Goal: Task Accomplishment & Management: Complete application form

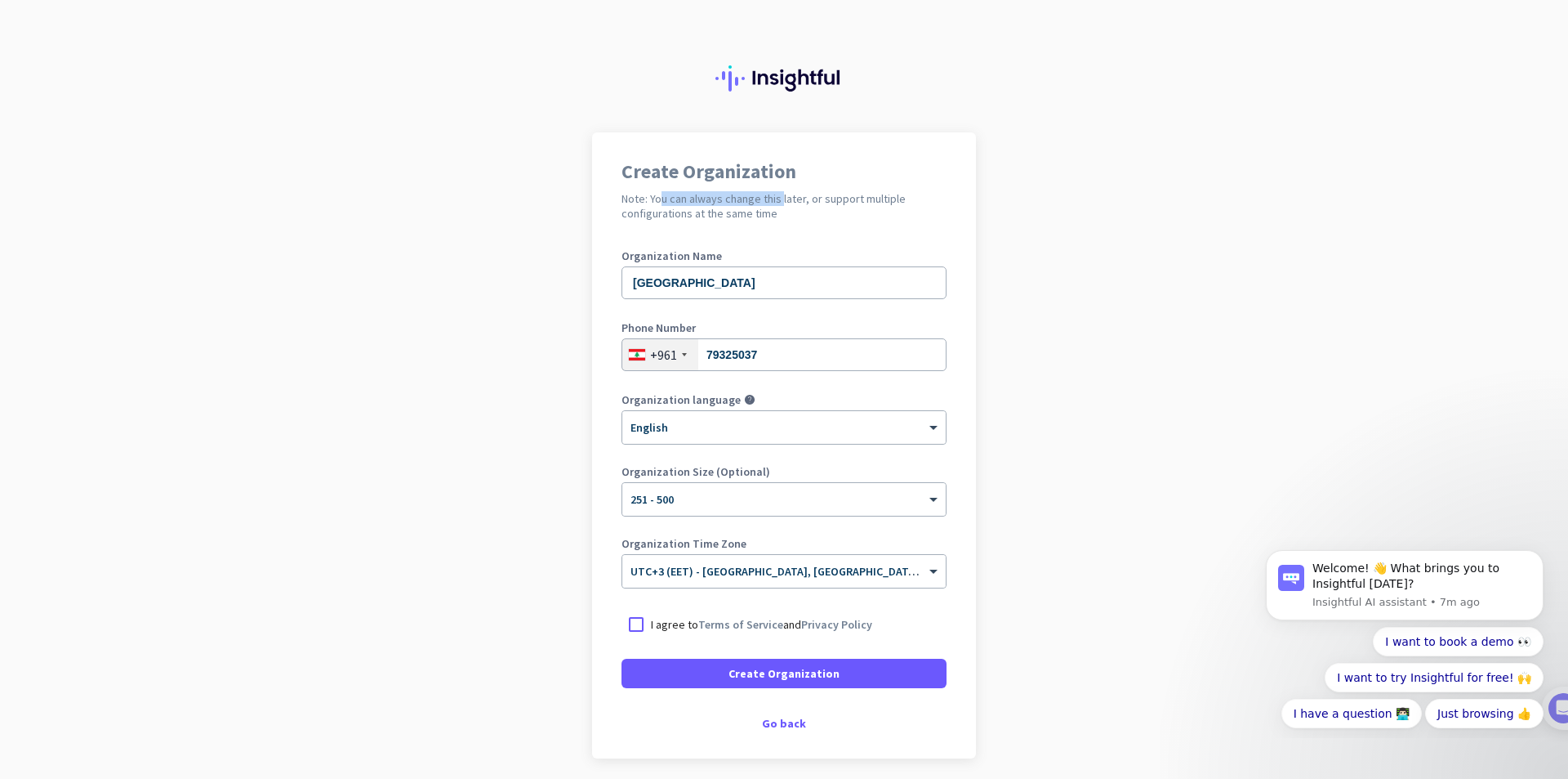
drag, startPoint x: 650, startPoint y: 200, endPoint x: 779, endPoint y: 203, distance: 129.0
click at [777, 203] on h2 "Note: You can always change this later, or support multiple configurations at t…" at bounding box center [784, 205] width 325 height 29
click at [799, 203] on h2 "Note: You can always change this later, or support multiple configurations at t…" at bounding box center [784, 205] width 325 height 29
drag, startPoint x: 804, startPoint y: 203, endPoint x: 876, endPoint y: 200, distance: 72.1
click at [876, 200] on h2 "Note: You can always change this later, or support multiple configurations at t…" at bounding box center [784, 205] width 325 height 29
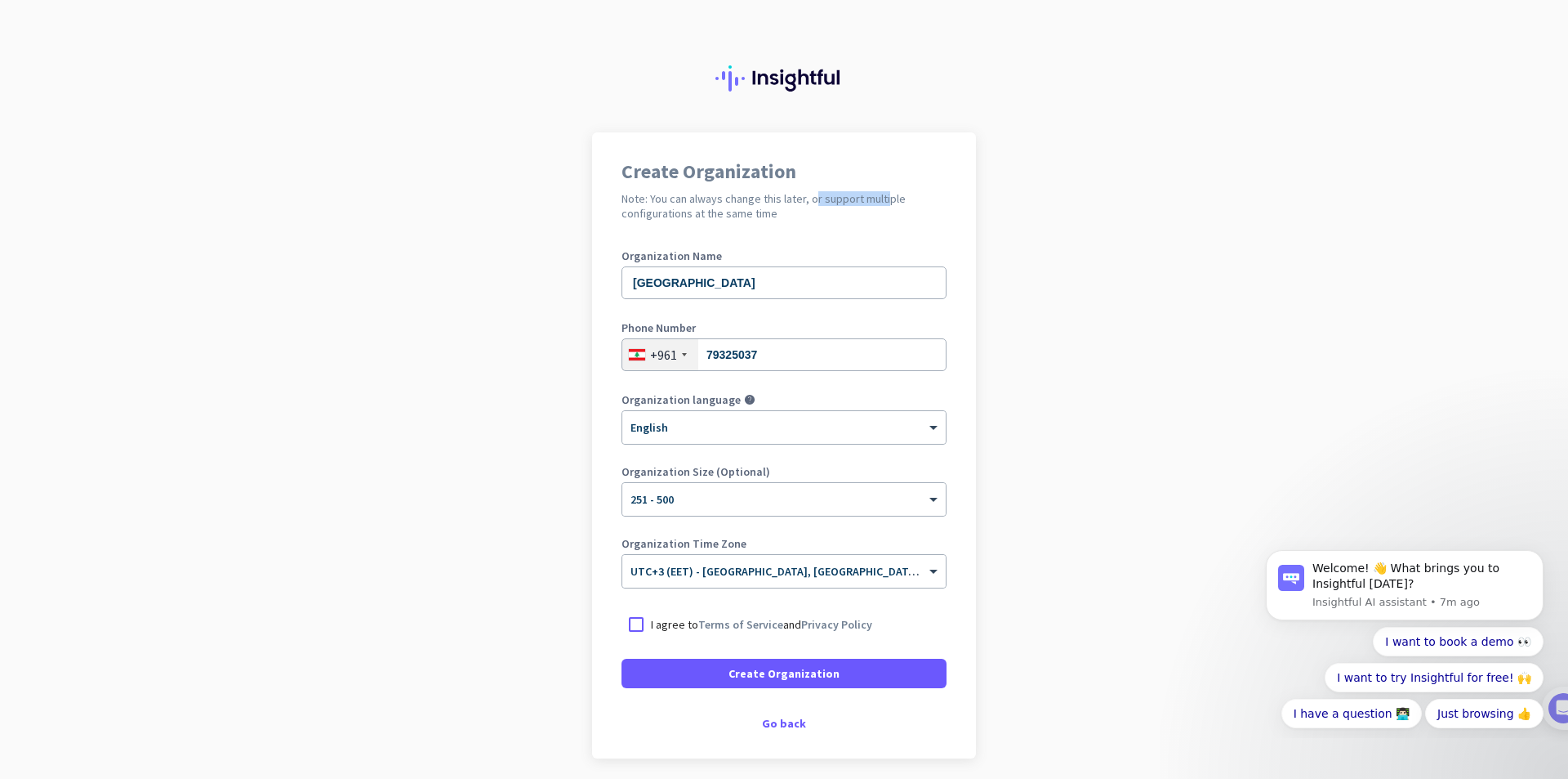
click at [876, 200] on h2 "Note: You can always change this later, or support multiple configurations at t…" at bounding box center [784, 205] width 325 height 29
drag, startPoint x: 805, startPoint y: 286, endPoint x: 542, endPoint y: 293, distance: 263.1
click at [542, 293] on app-onboarding-organization "Create Organization Note: You can always change this later, or support multiple…" at bounding box center [784, 486] width 1568 height 708
click at [390, 247] on app-onboarding-organization "Create Organization Note: You can always change this later, or support multiple…" at bounding box center [784, 486] width 1568 height 708
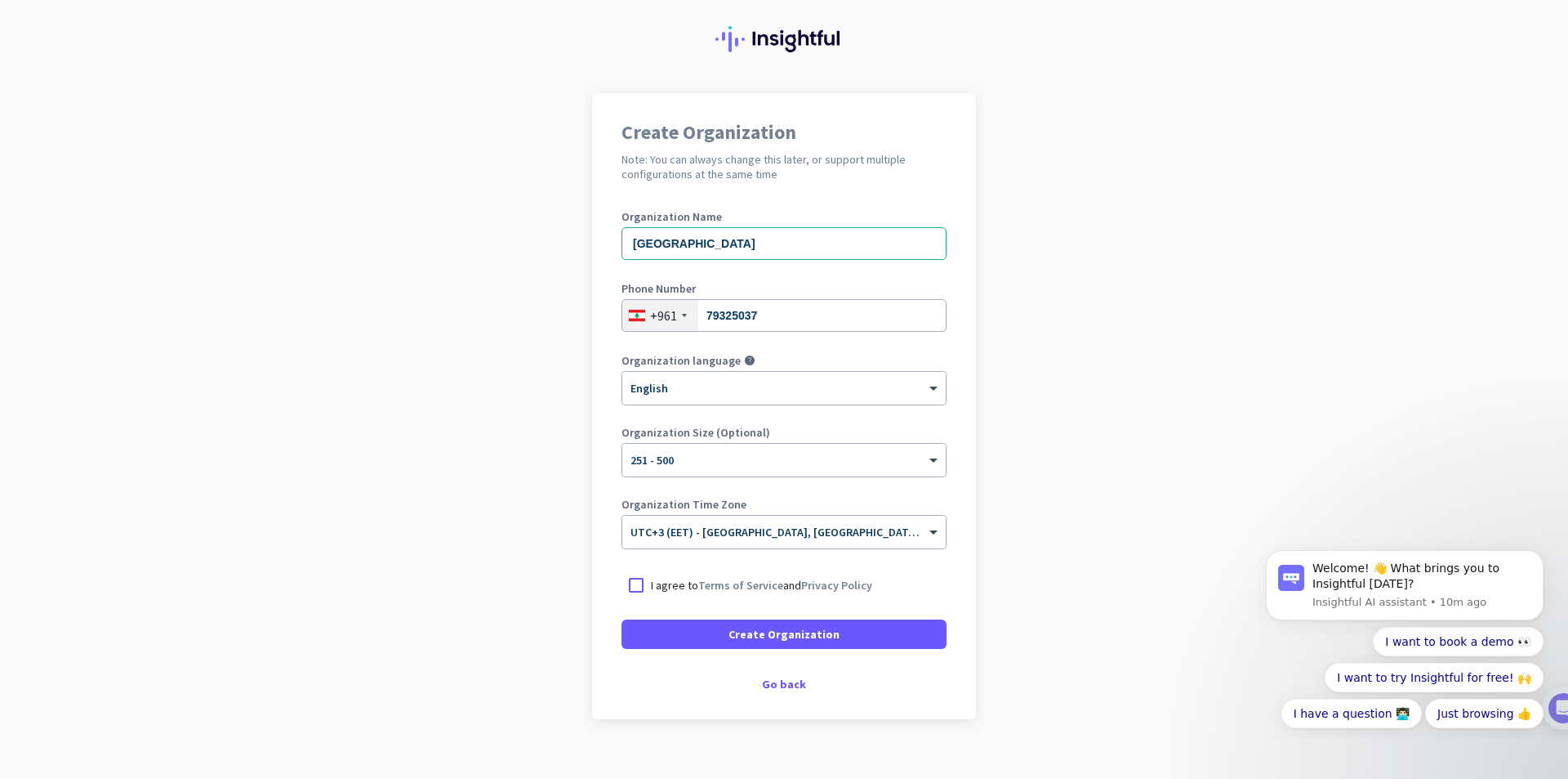
scroll to position [61, 0]
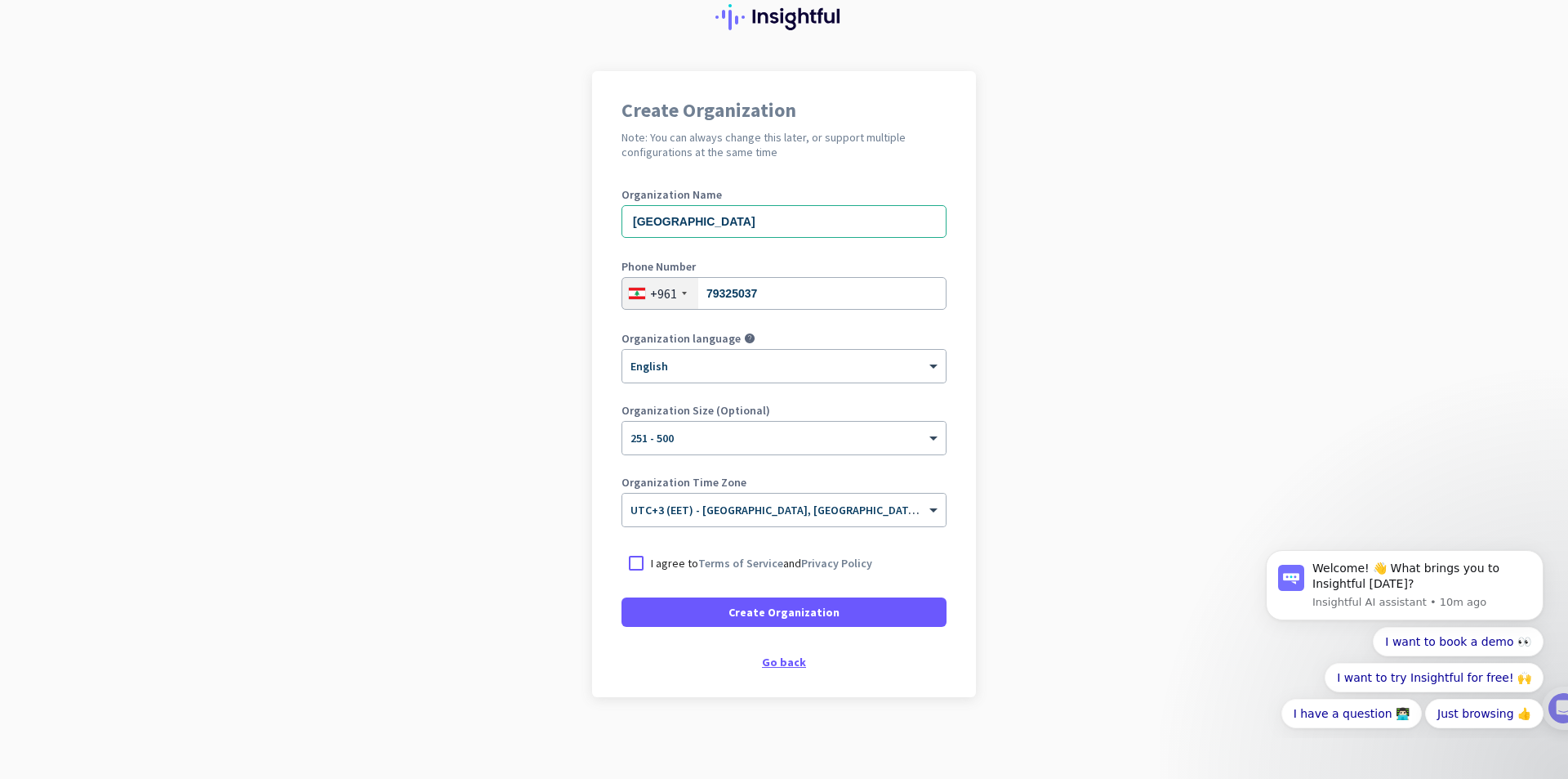
click at [770, 665] on div "Go back" at bounding box center [784, 662] width 325 height 12
